Goal: Information Seeking & Learning: Learn about a topic

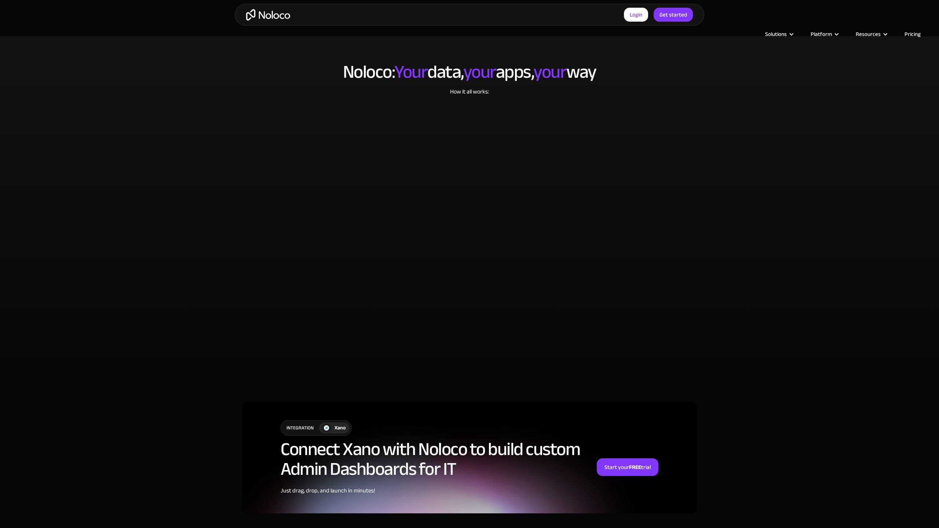
scroll to position [1765, 0]
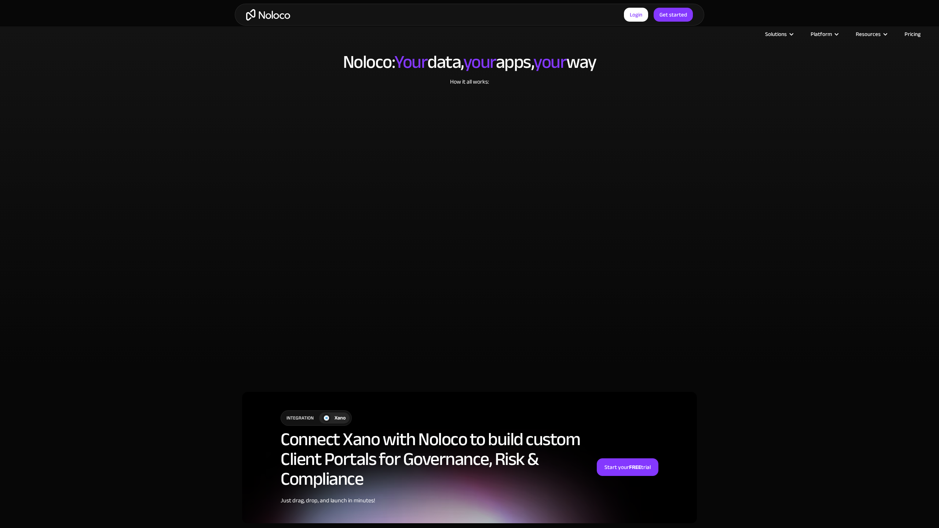
scroll to position [1776, 0]
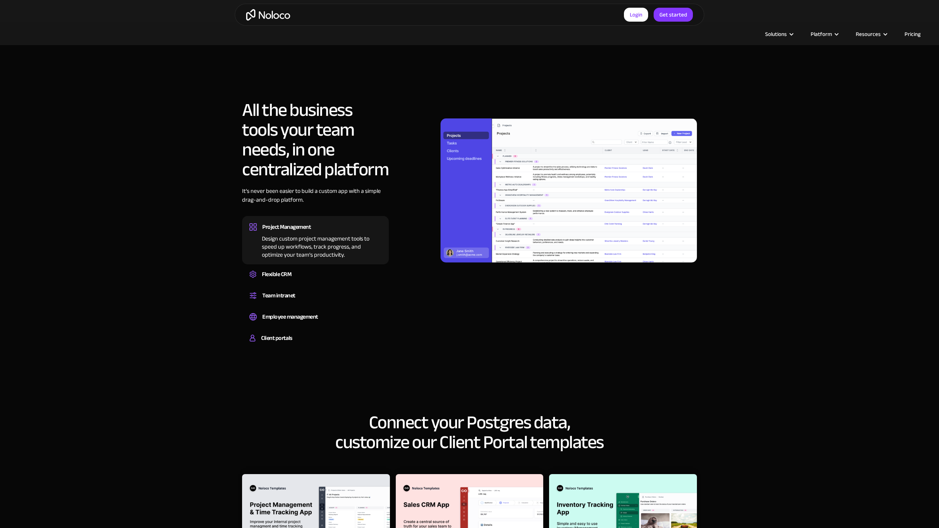
scroll to position [924, 0]
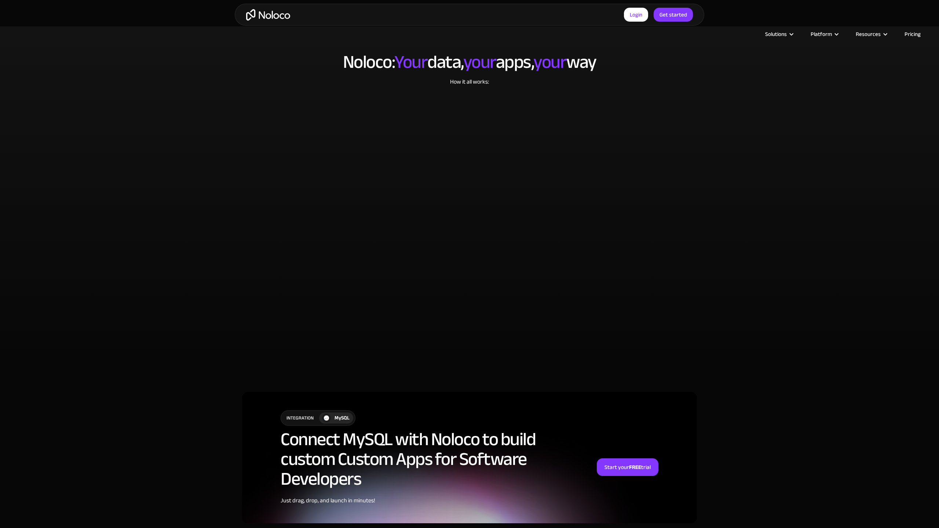
scroll to position [1776, 0]
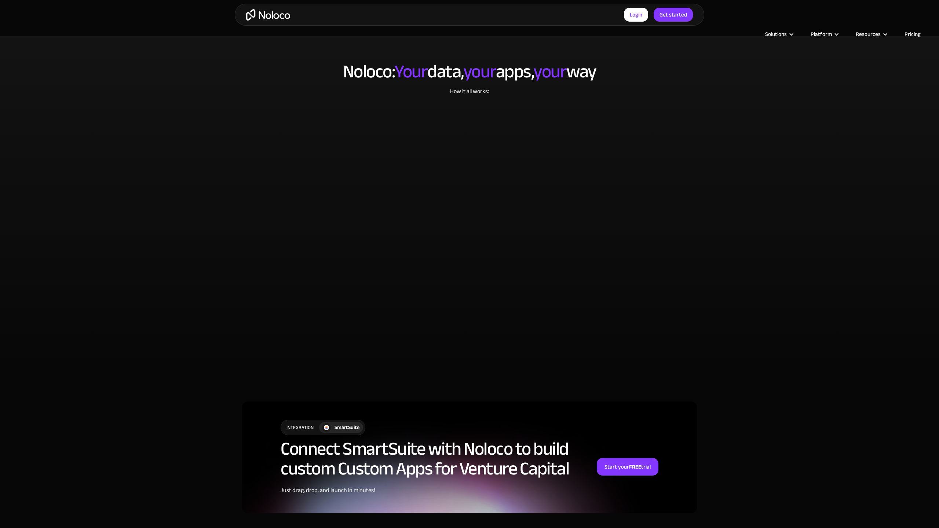
scroll to position [1765, 0]
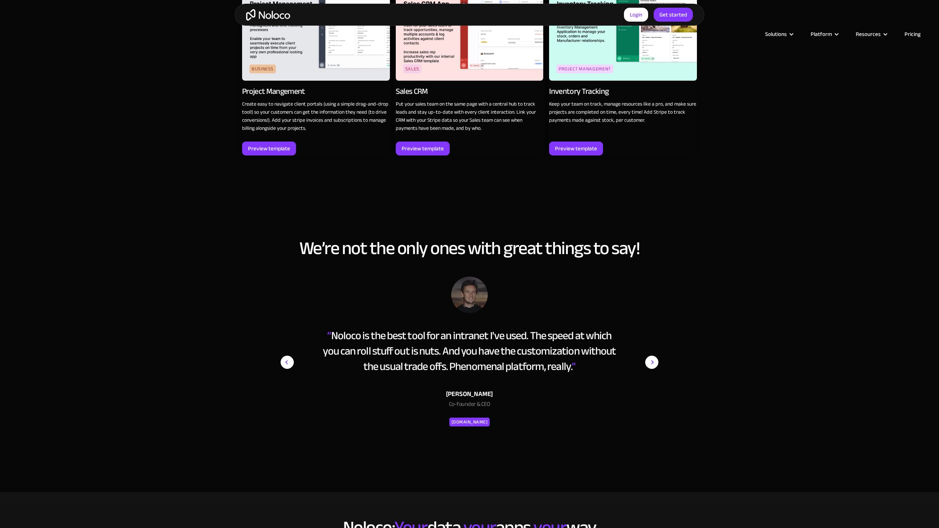
scroll to position [1410, 0]
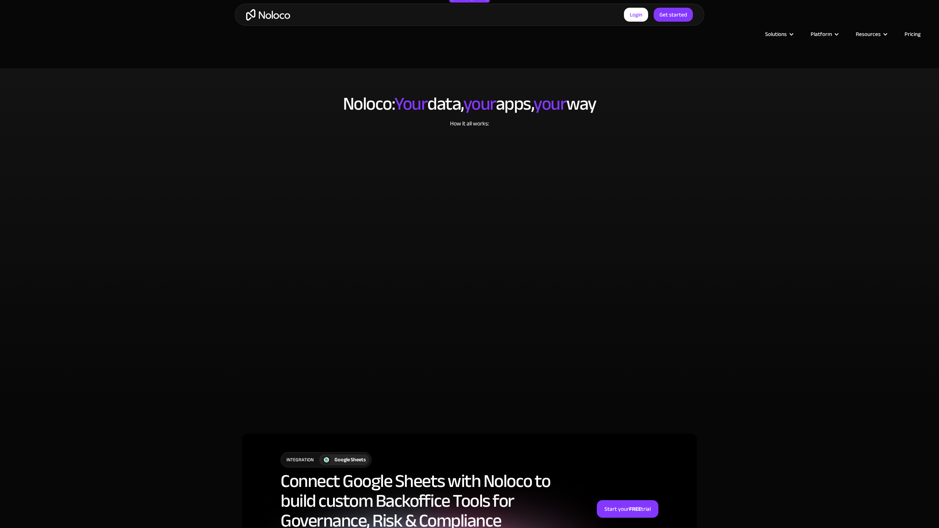
scroll to position [1818, 0]
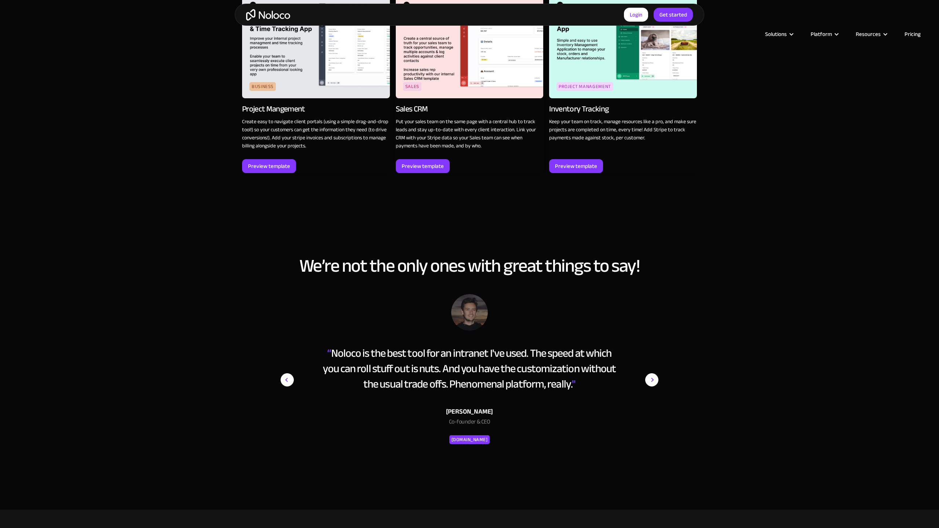
scroll to position [1410, 0]
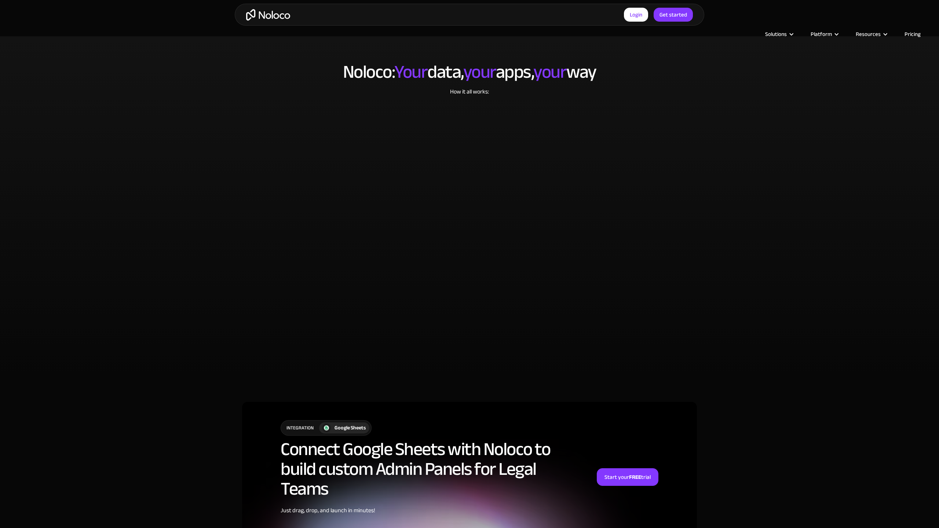
scroll to position [1785, 0]
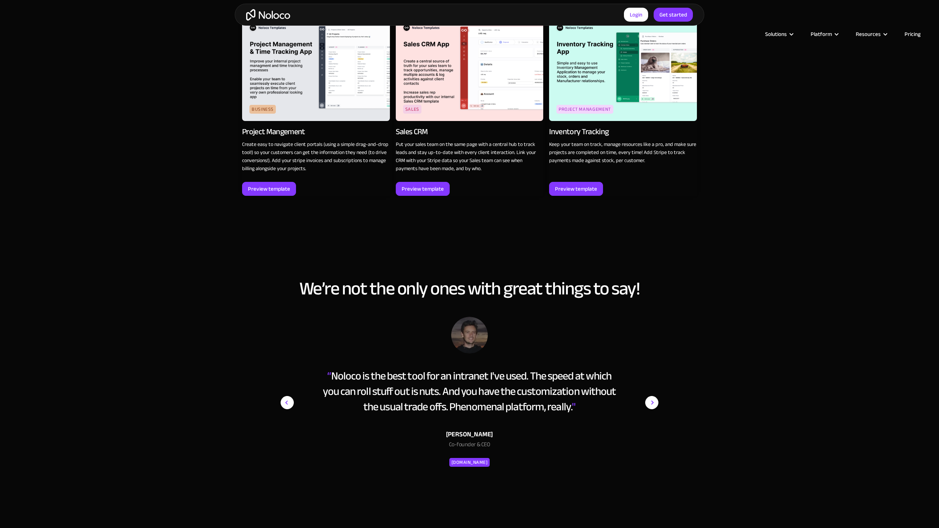
scroll to position [1756, 0]
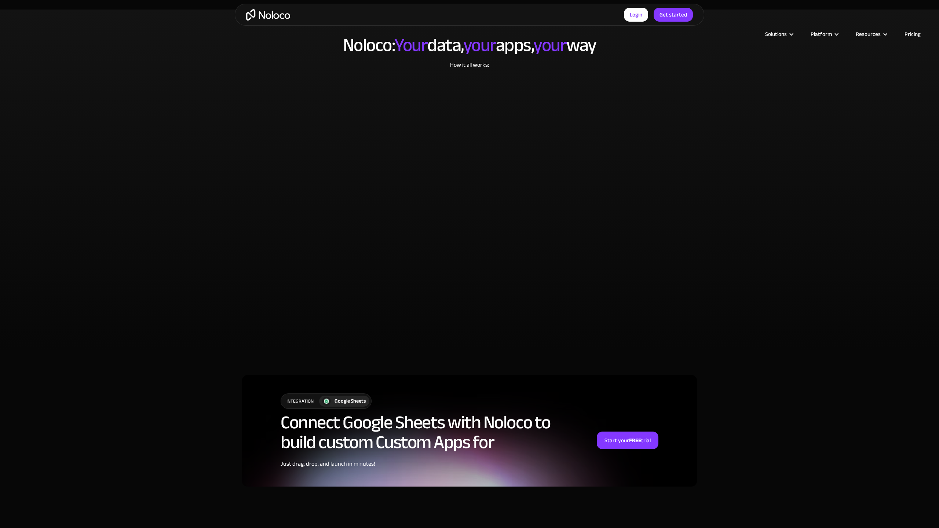
scroll to position [1739, 0]
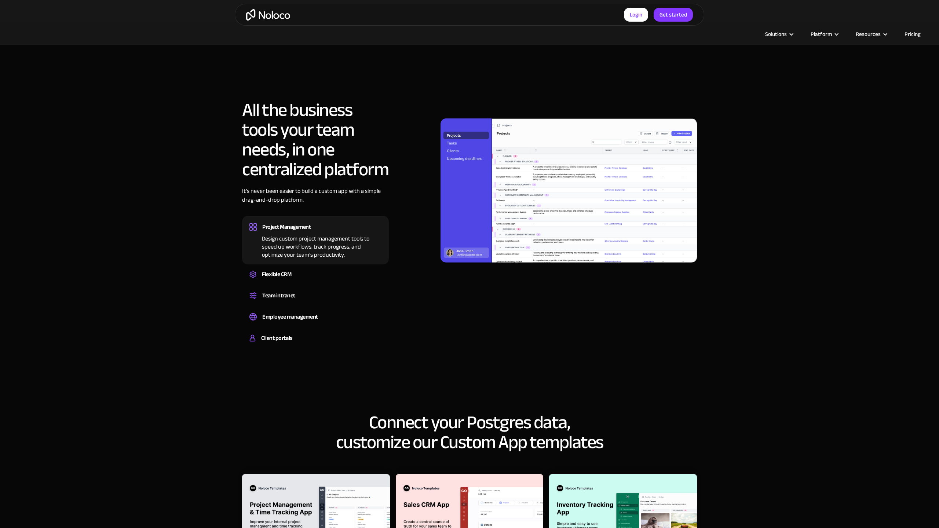
scroll to position [1410, 0]
